Goal: Check status: Check status

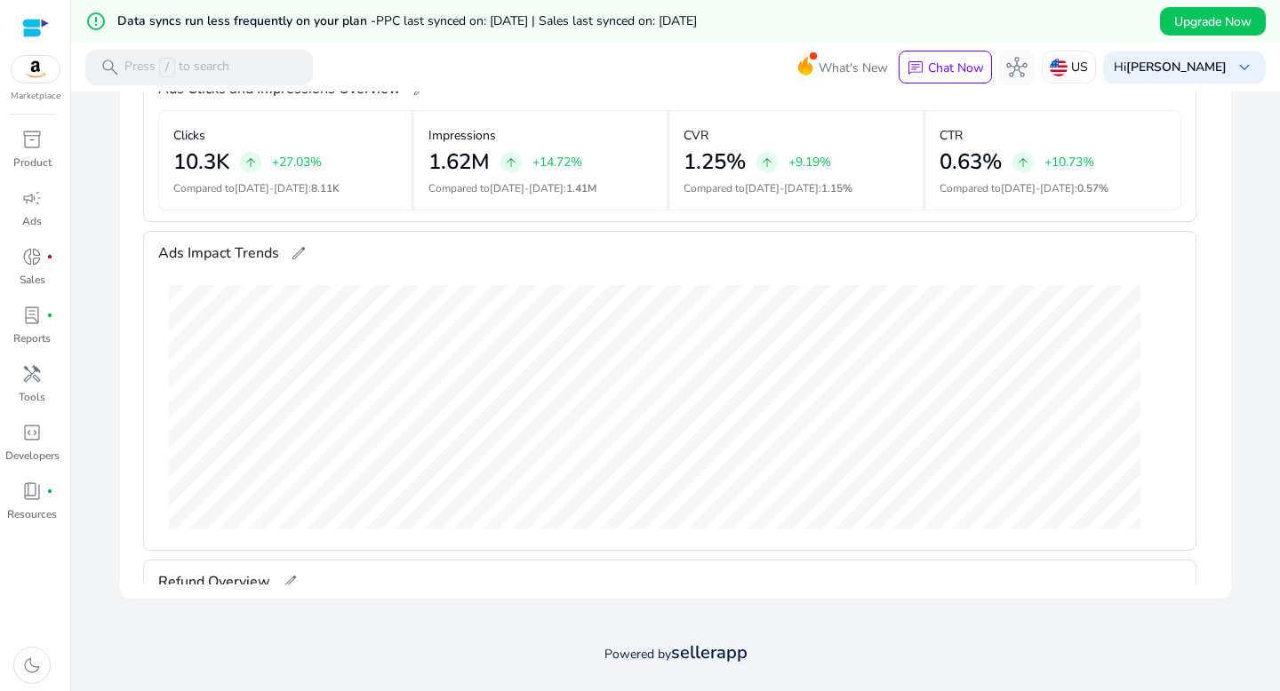
scroll to position [3717, 0]
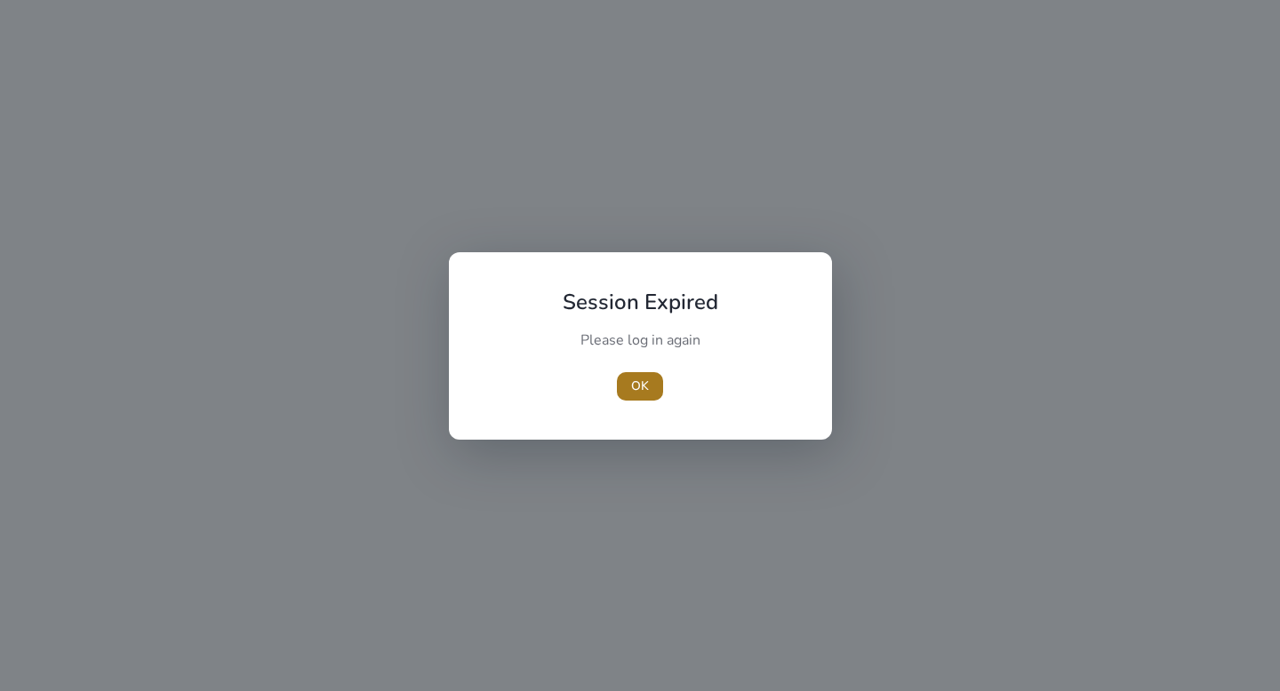
click at [648, 385] on span "OK" at bounding box center [640, 386] width 18 height 19
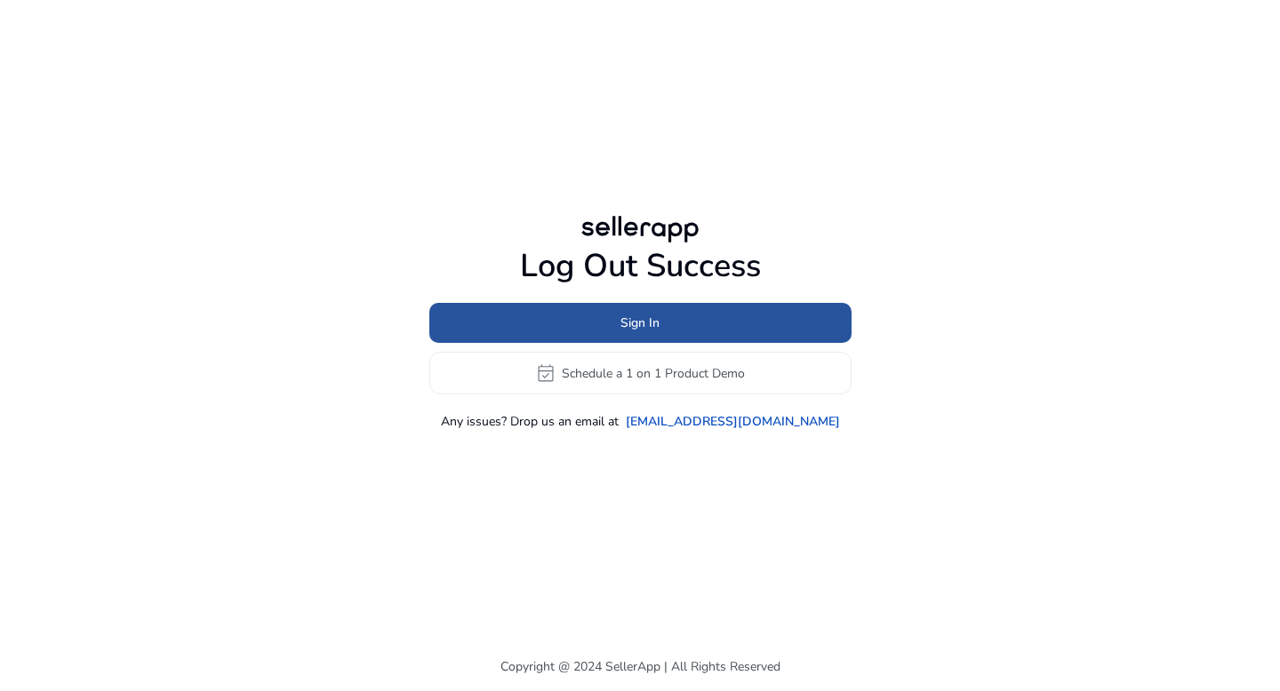
click at [620, 317] on span "Sign In" at bounding box center [639, 323] width 39 height 19
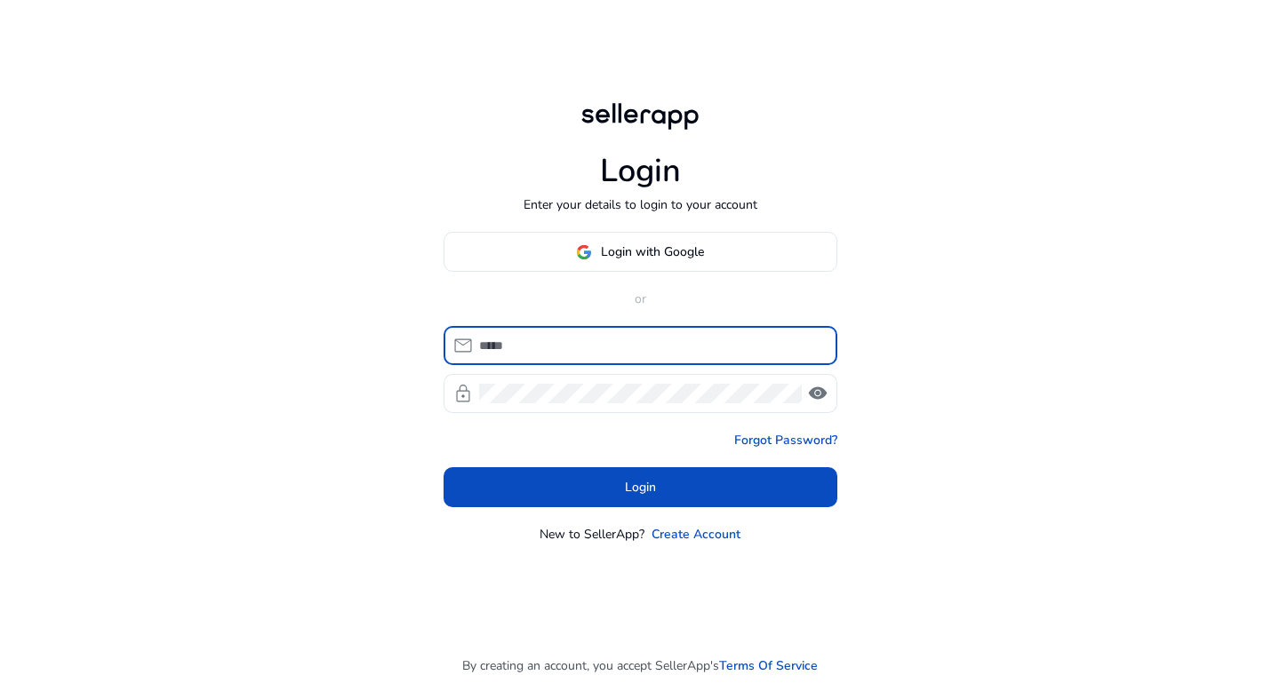
click at [613, 349] on input at bounding box center [651, 346] width 344 height 20
click at [632, 261] on span at bounding box center [640, 252] width 392 height 43
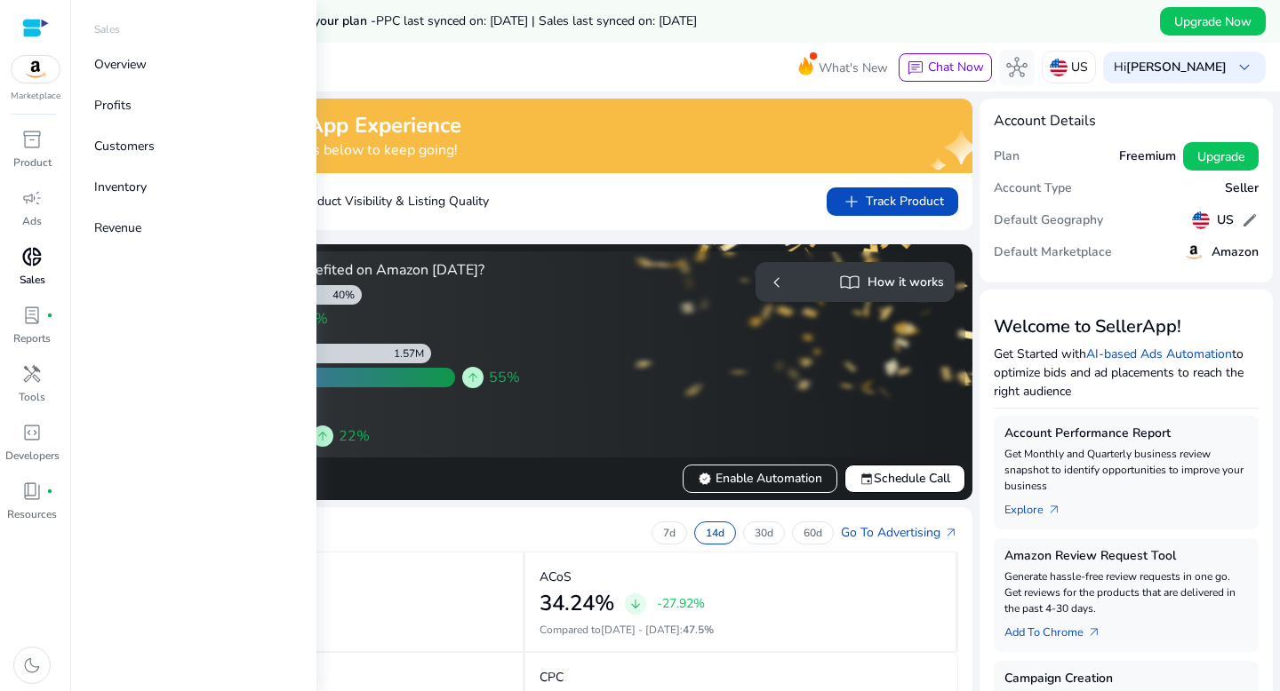
click at [36, 267] on span "donut_small" at bounding box center [31, 256] width 21 height 21
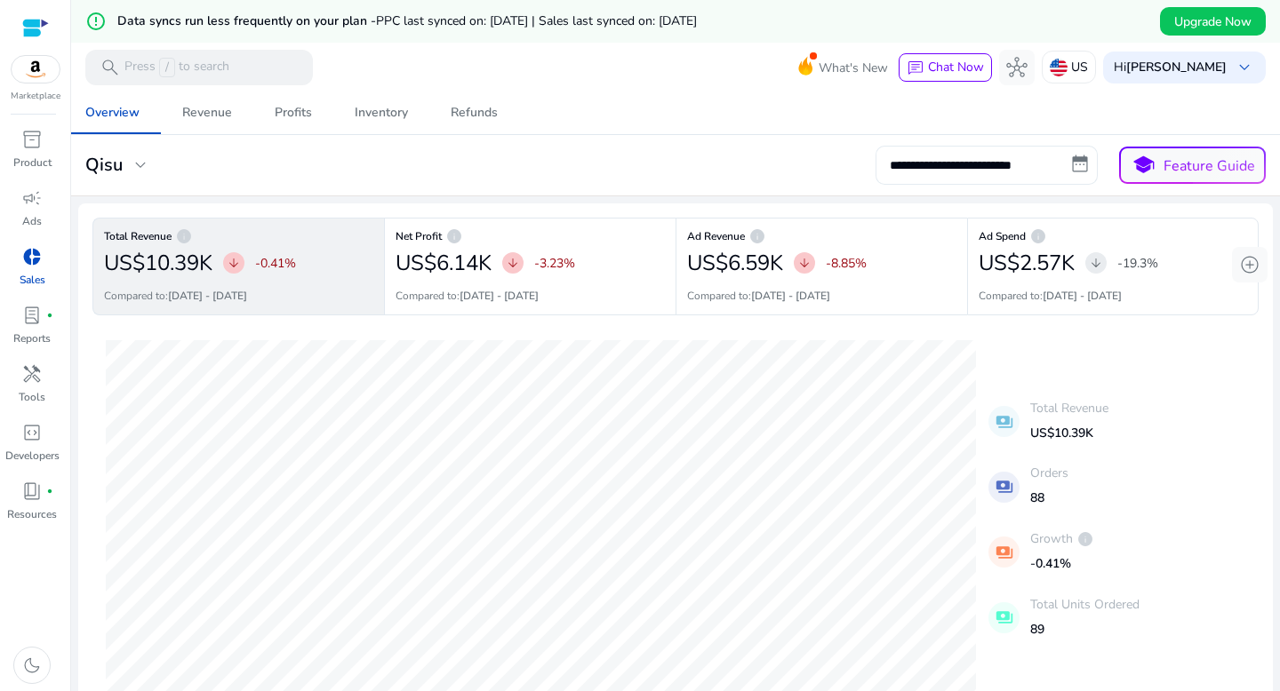
click at [1079, 167] on input "**********" at bounding box center [986, 165] width 222 height 39
select select "*"
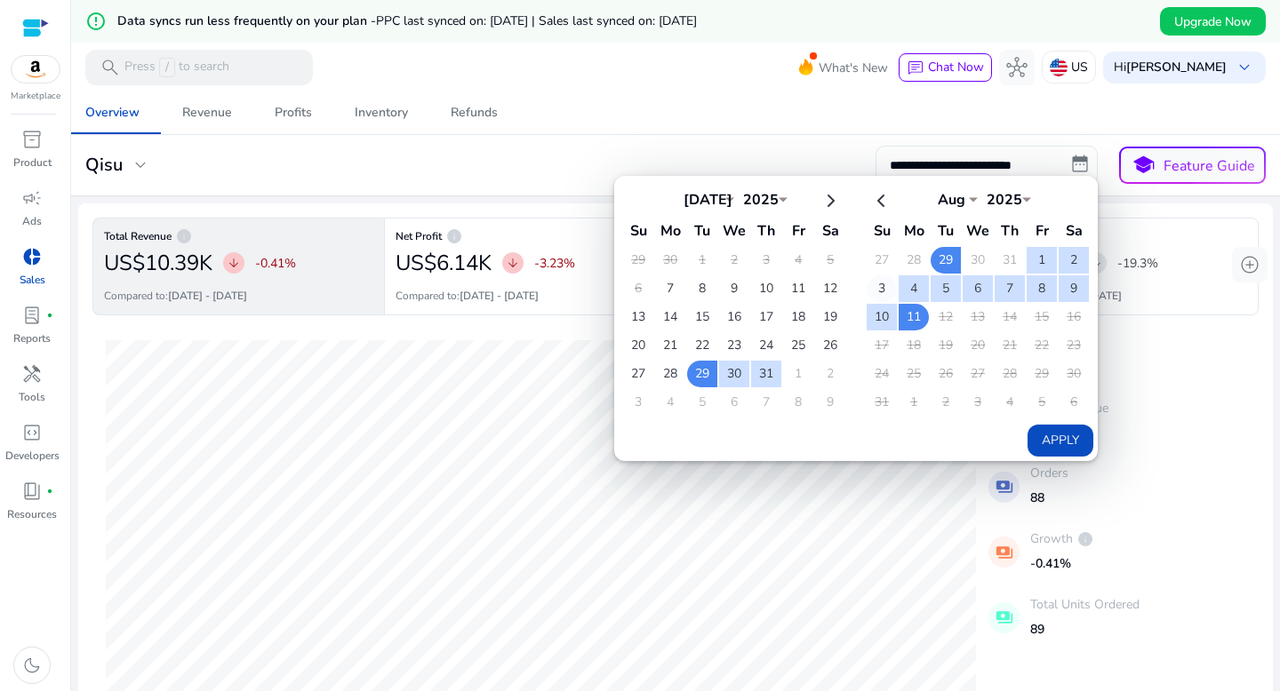
click at [877, 287] on td "3" at bounding box center [881, 288] width 30 height 27
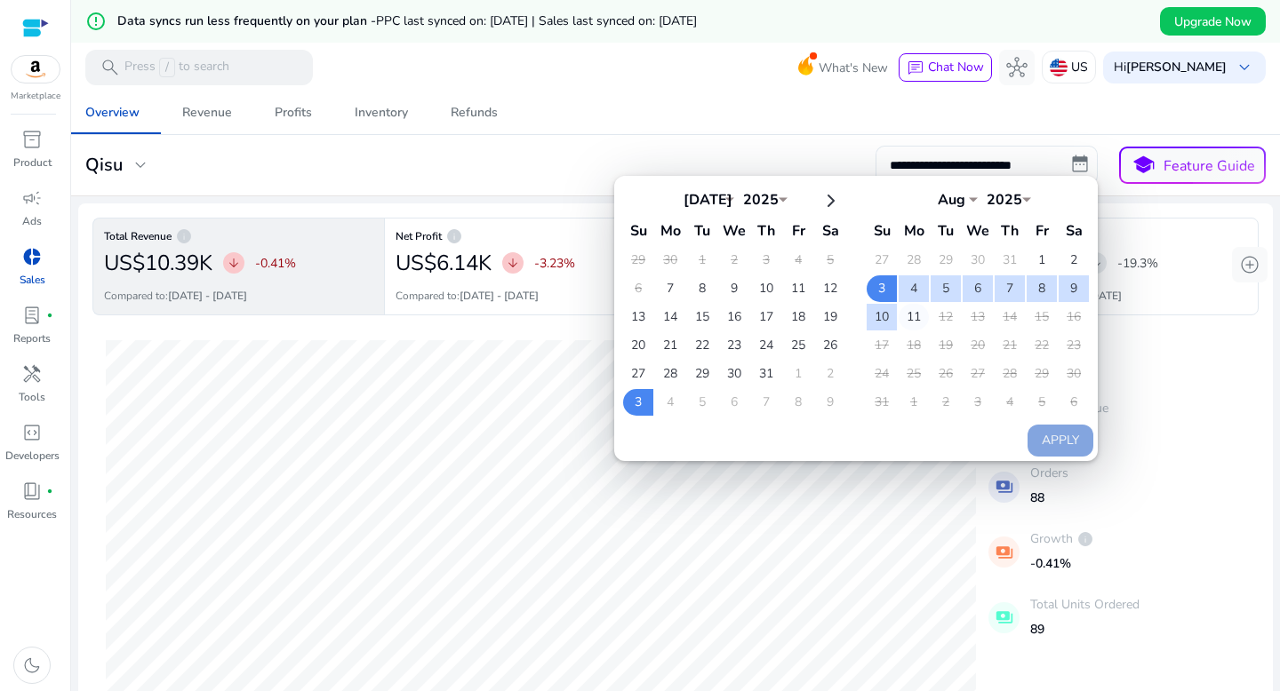
click at [906, 314] on td "11" at bounding box center [913, 317] width 30 height 27
click at [1070, 446] on button "Apply" at bounding box center [1060, 441] width 66 height 32
type input "**********"
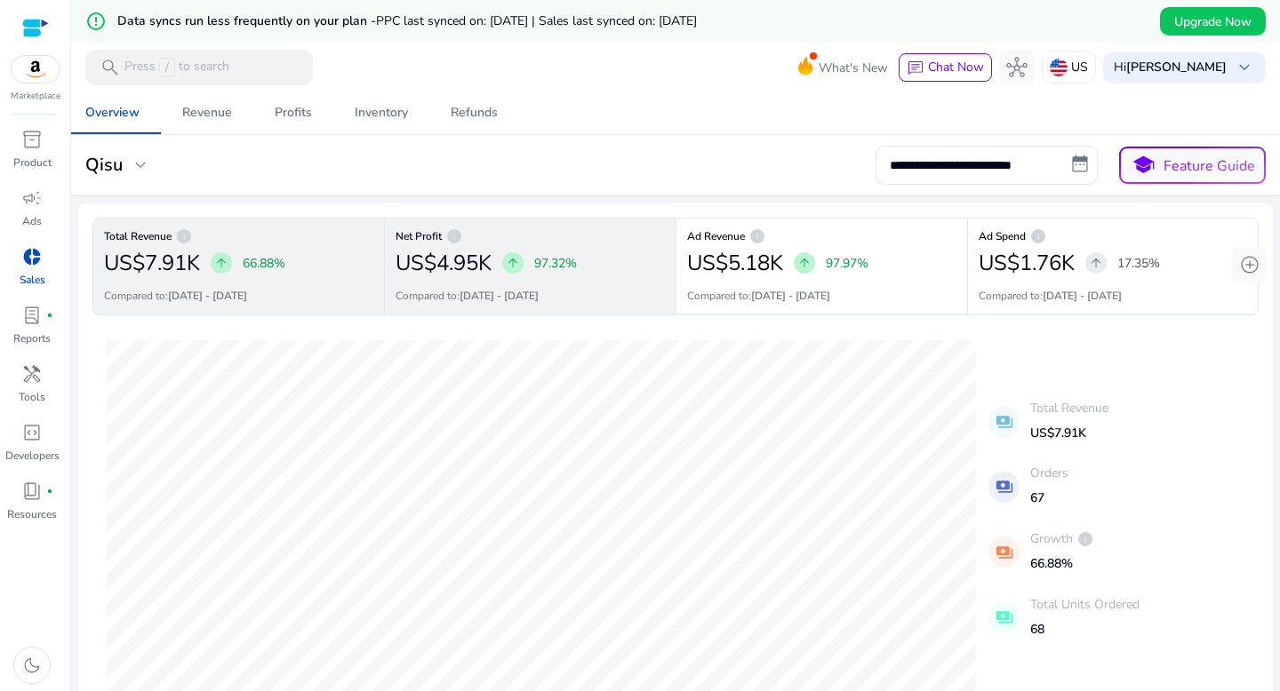
click at [534, 256] on p "97.32%" at bounding box center [555, 263] width 43 height 19
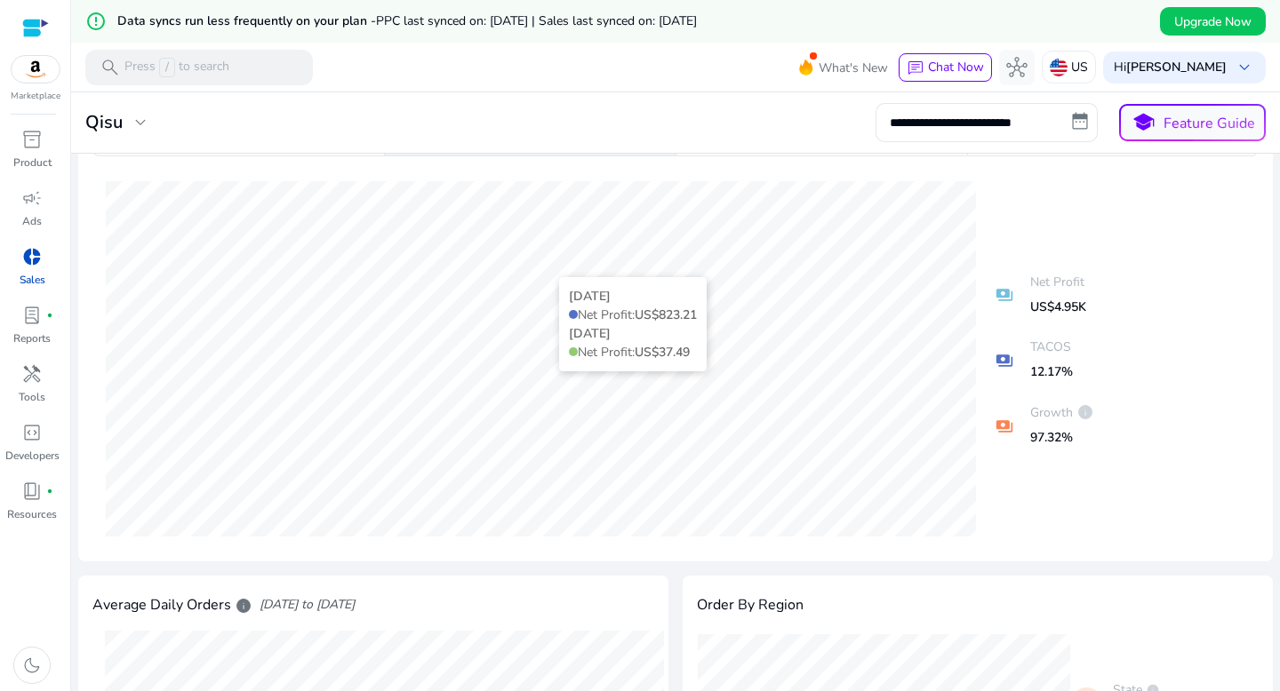
scroll to position [50, 0]
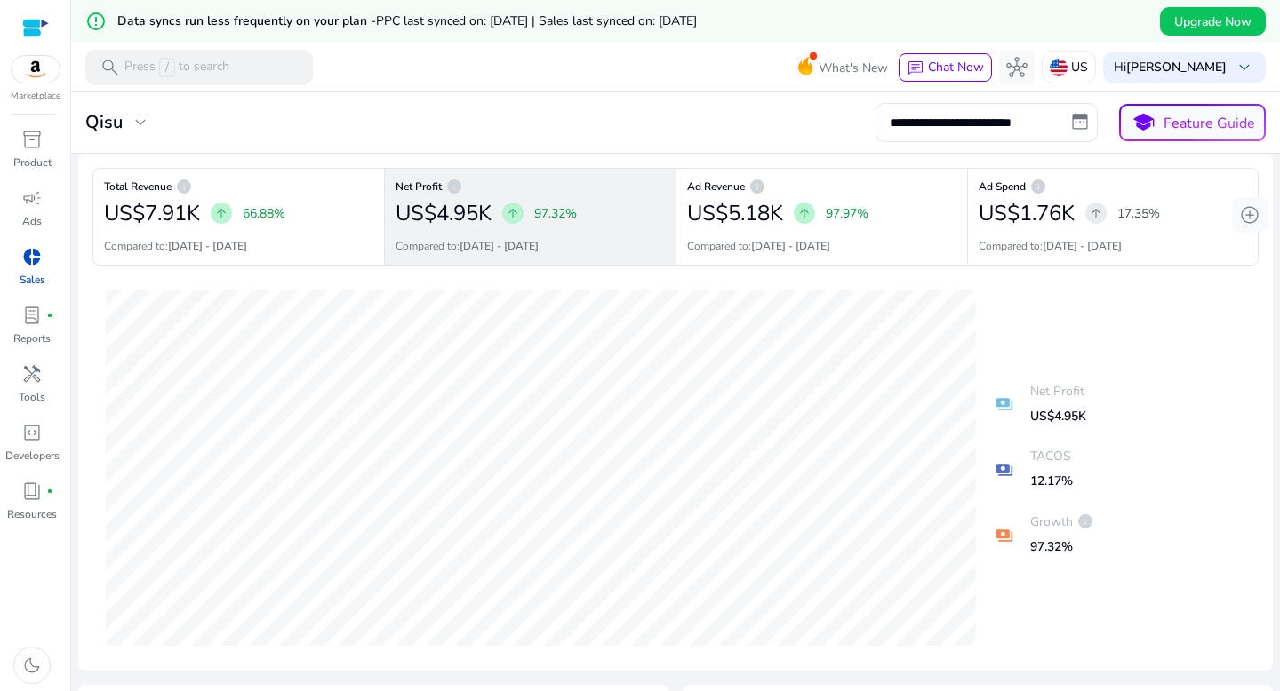
click at [534, 196] on div "US$4.95K arrow_upward 97.32%" at bounding box center [529, 214] width 269 height 36
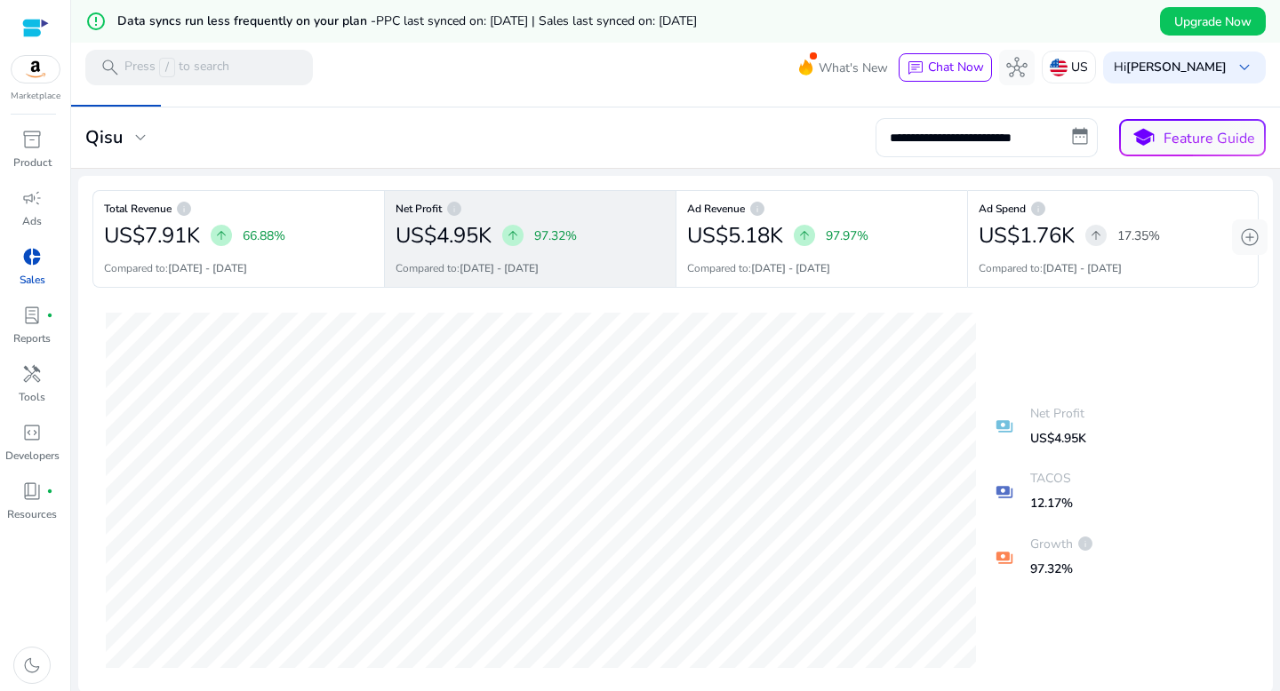
scroll to position [0, 0]
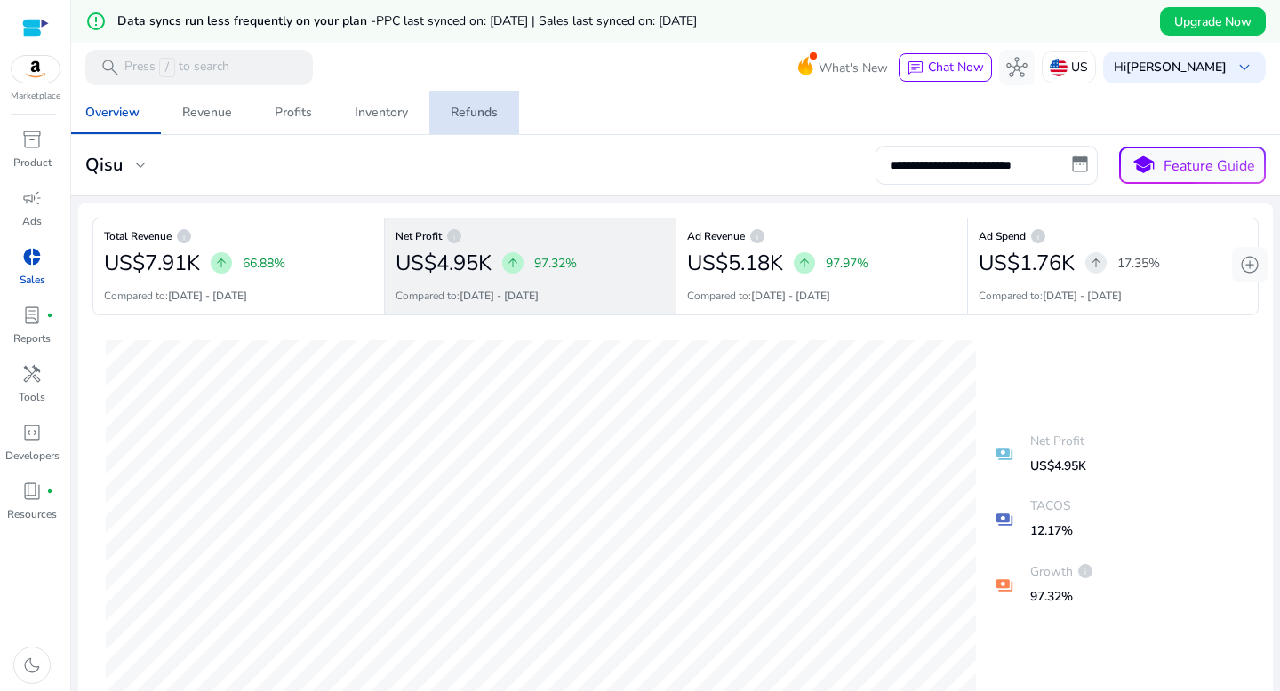
click at [486, 107] on div "Refunds" at bounding box center [474, 113] width 47 height 12
